Goal: Task Accomplishment & Management: Use online tool/utility

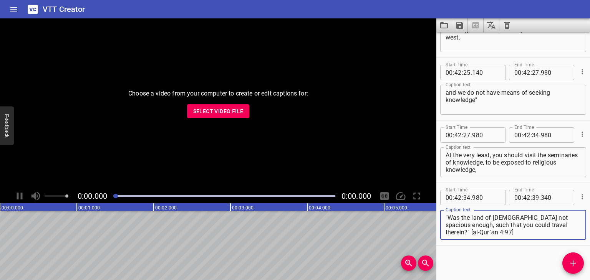
scroll to position [35264, 0]
drag, startPoint x: 541, startPoint y: 225, endPoint x: 429, endPoint y: 203, distance: 114.2
click at [429, 203] on main "Choose a video from your computer to create or edit captions for: Select Video …" at bounding box center [295, 149] width 590 height 262
drag, startPoint x: 503, startPoint y: 219, endPoint x: 531, endPoint y: 218, distance: 28.4
click at [531, 218] on textarea ""Was the land of [DEMOGRAPHIC_DATA] not spacious enough, such that you could tr…" at bounding box center [512, 225] width 135 height 22
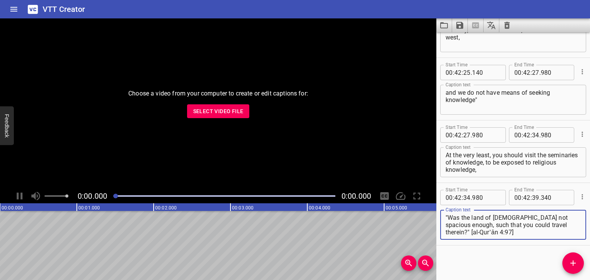
click at [580, 198] on button "Cue Options" at bounding box center [582, 197] width 10 height 10
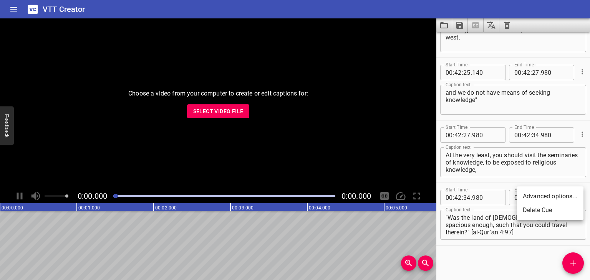
click at [553, 193] on li "Advanced options..." at bounding box center [549, 197] width 67 height 14
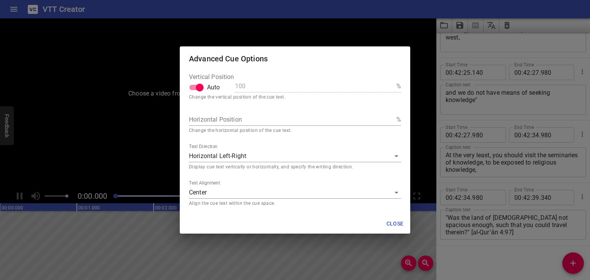
click at [395, 220] on span "Close" at bounding box center [394, 224] width 18 height 10
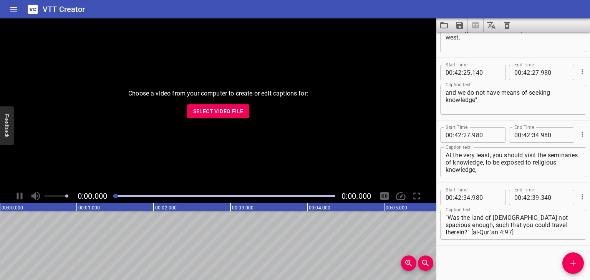
click at [227, 111] on span "Select Video File" at bounding box center [218, 112] width 50 height 10
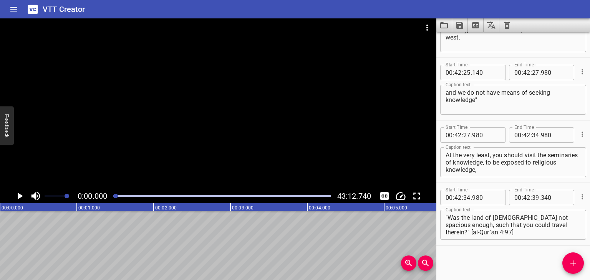
click at [217, 195] on div "Play progress" at bounding box center [221, 196] width 217 height 2
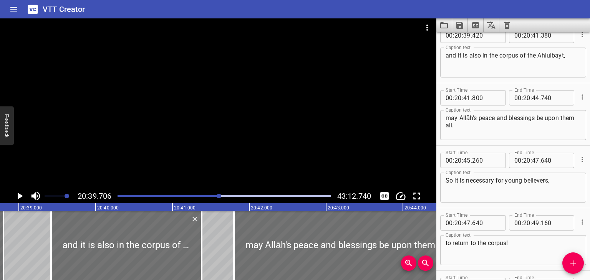
scroll to position [18020, 0]
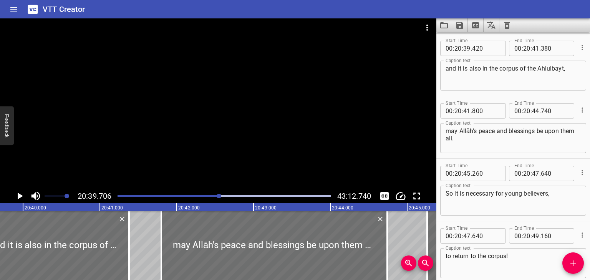
click at [179, 193] on div at bounding box center [224, 196] width 222 height 11
click at [173, 193] on div at bounding box center [224, 196] width 222 height 11
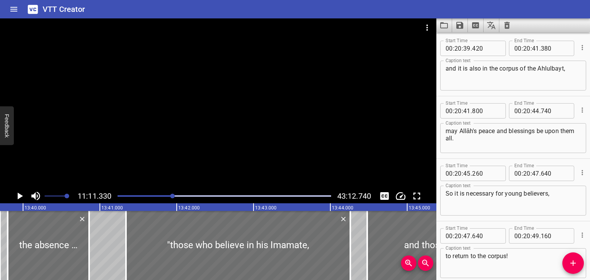
click at [168, 194] on div at bounding box center [224, 196] width 222 height 11
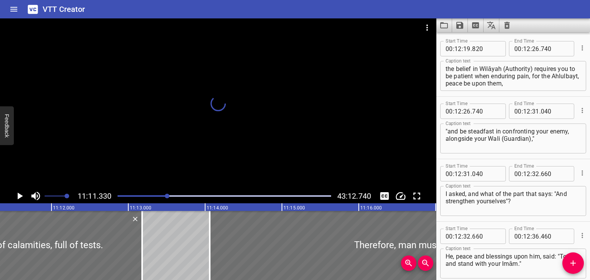
click at [161, 195] on div "Play progress" at bounding box center [60, 196] width 213 height 2
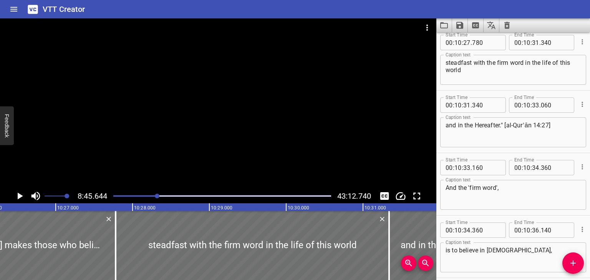
scroll to position [0, 43302]
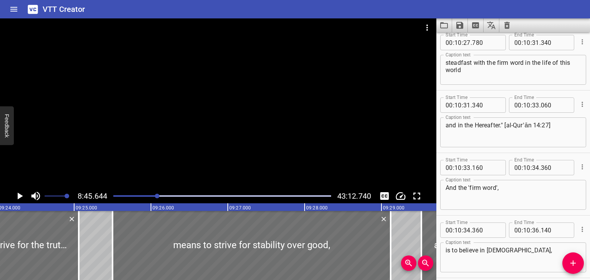
click at [151, 195] on div "Play progress" at bounding box center [48, 196] width 217 height 2
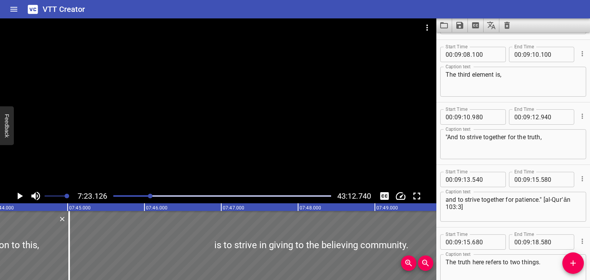
scroll to position [0, 0]
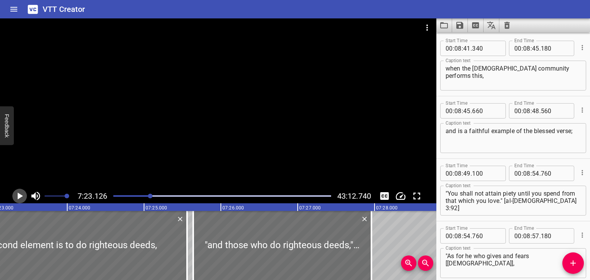
click at [19, 195] on icon "Play/Pause" at bounding box center [20, 196] width 5 height 7
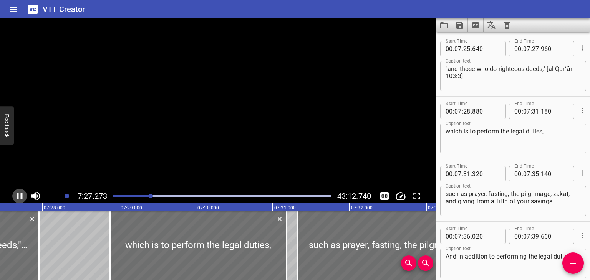
click at [19, 196] on icon "Play/Pause" at bounding box center [20, 196] width 12 height 12
